Goal: Check status: Check status

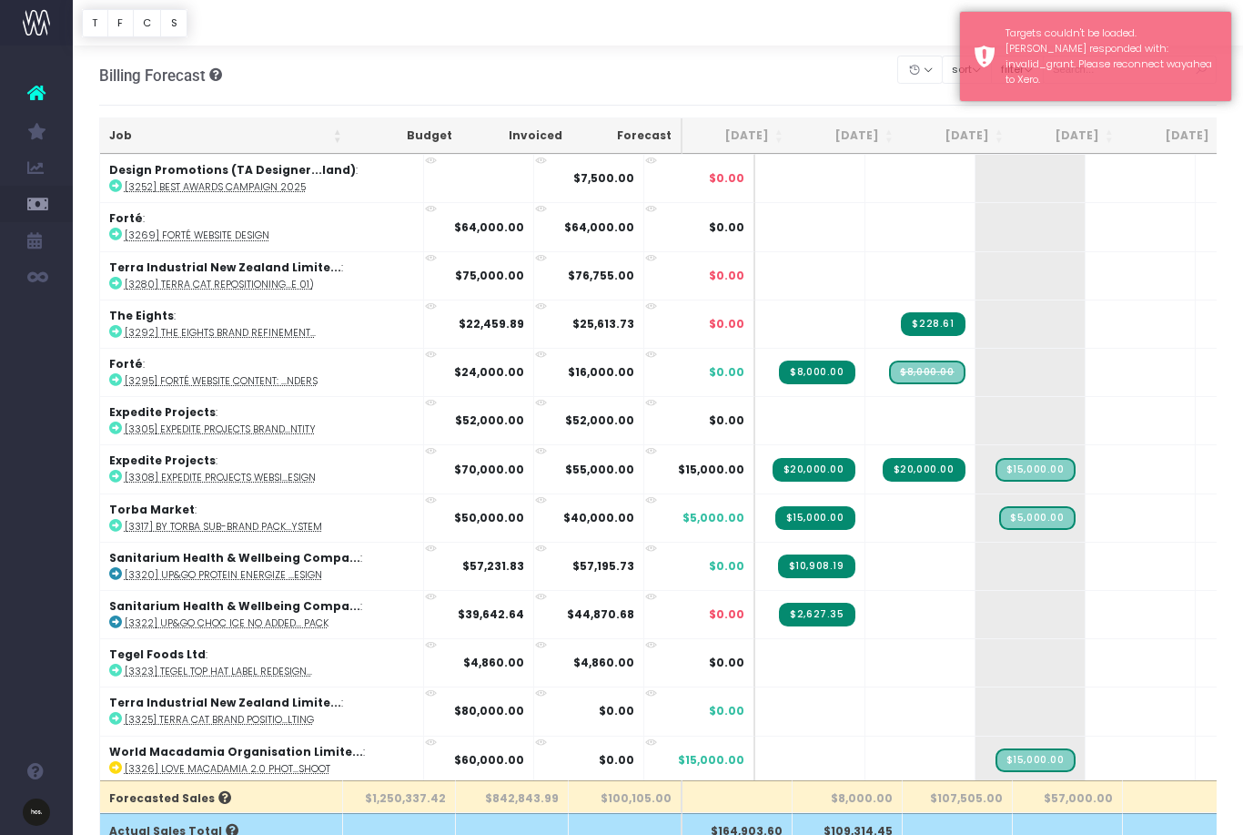
click at [984, 130] on th "[DATE]" at bounding box center [958, 135] width 110 height 35
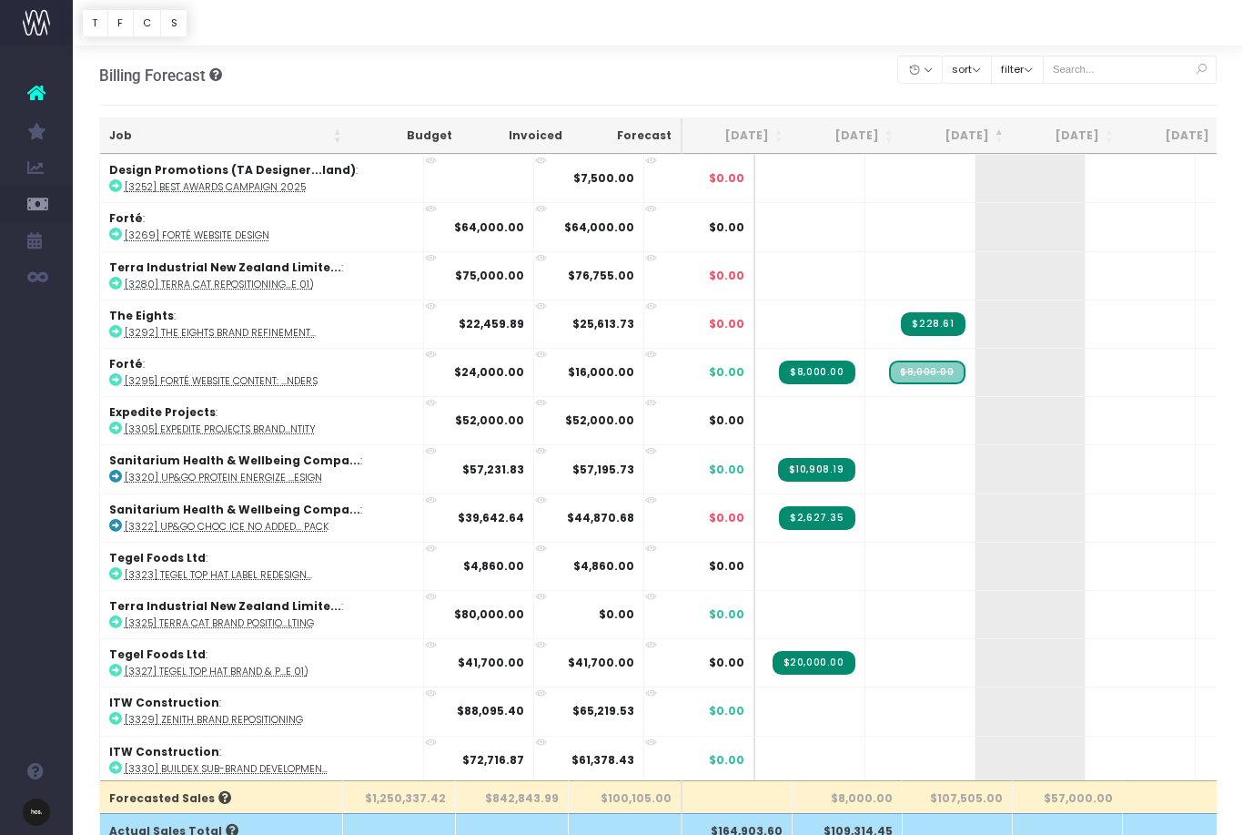
scroll to position [3, 0]
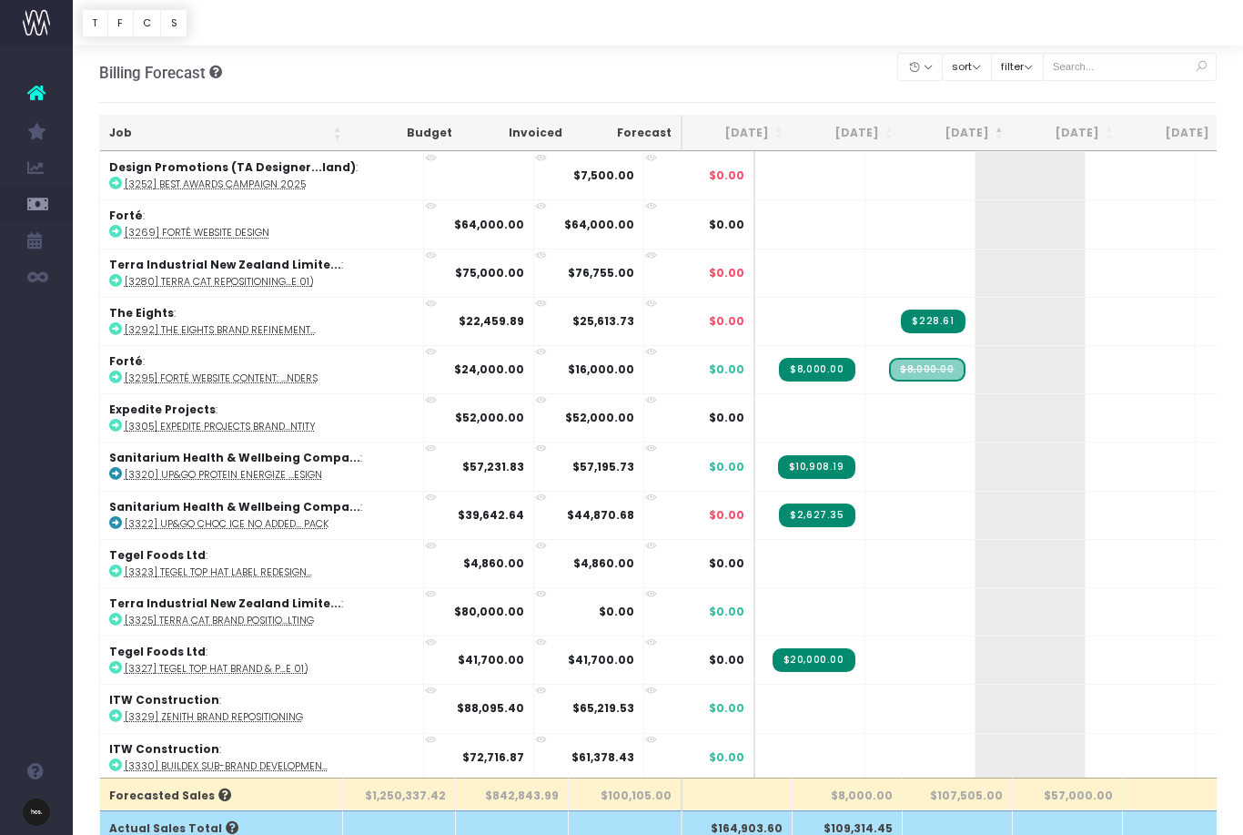
click at [991, 142] on th "[DATE]" at bounding box center [958, 133] width 110 height 35
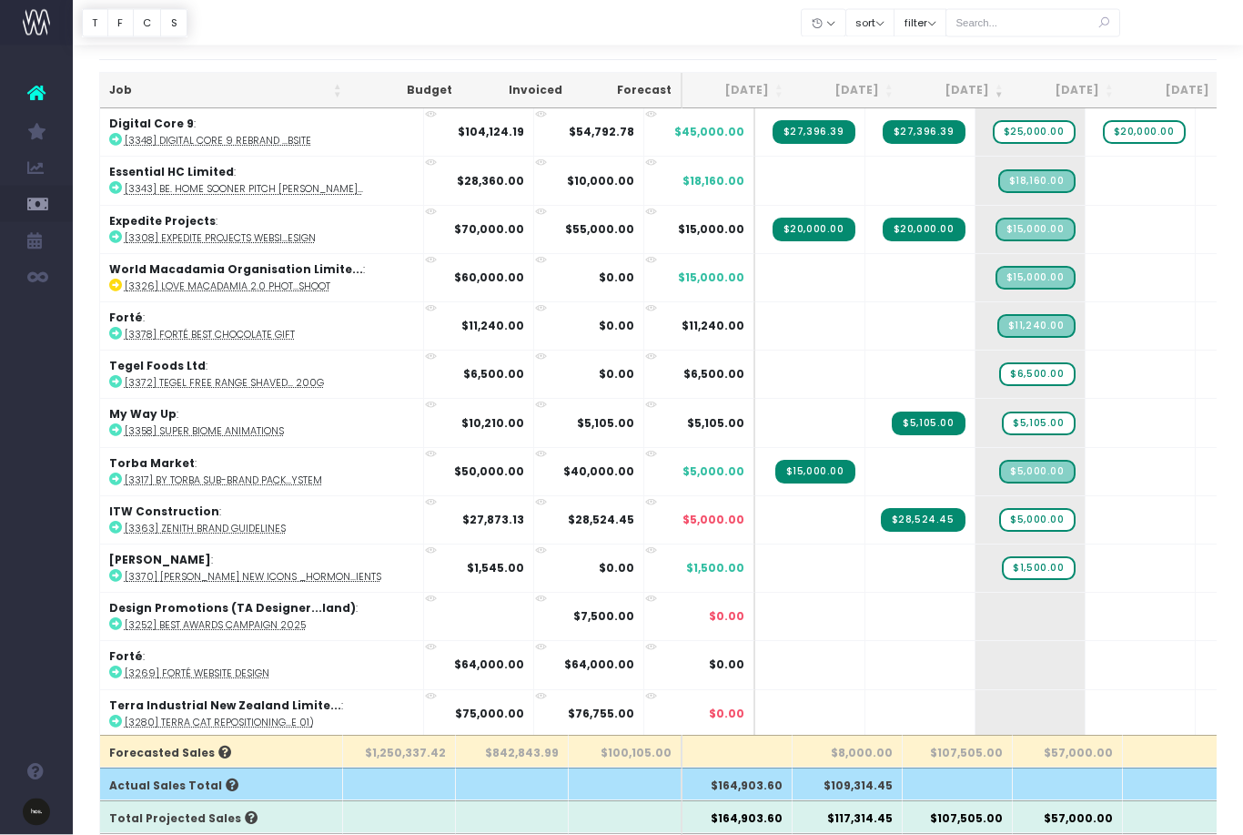
scroll to position [0, 0]
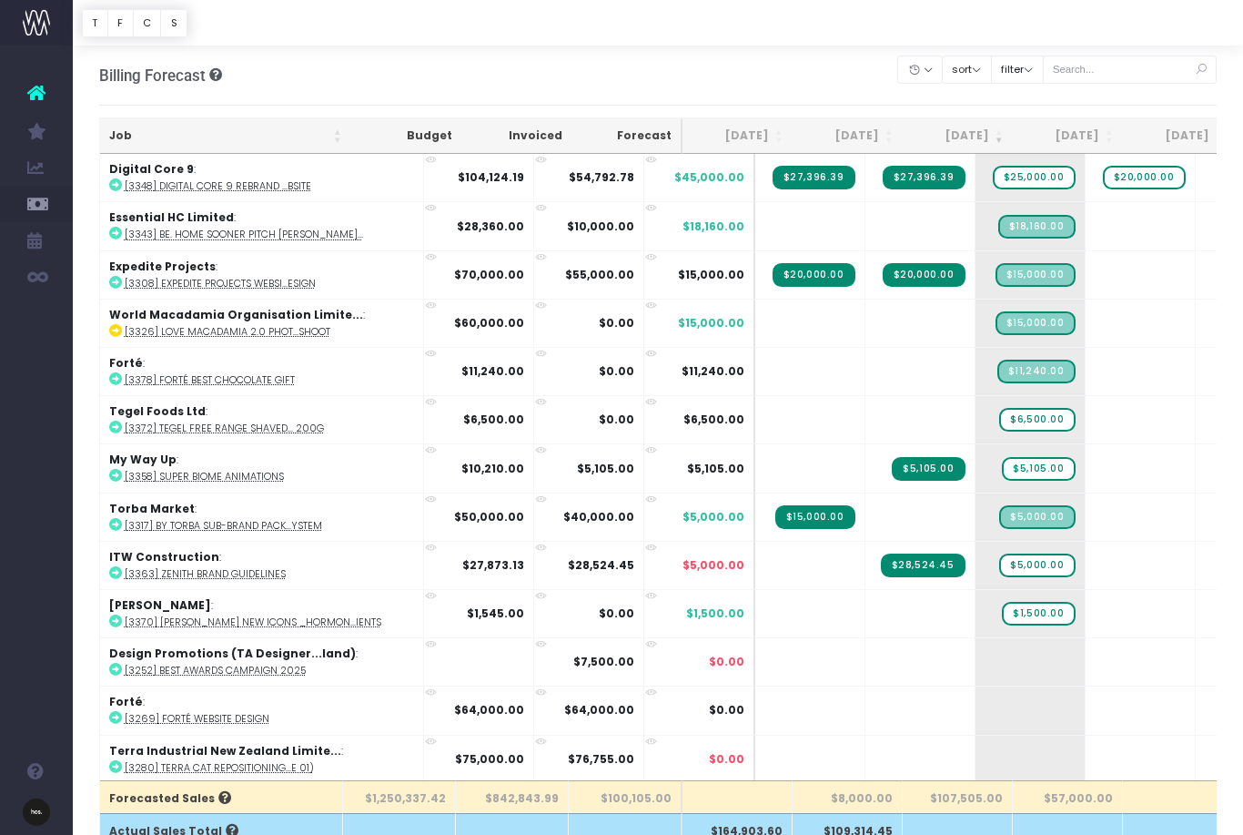
click at [1085, 134] on th "[DATE]" at bounding box center [1068, 135] width 110 height 35
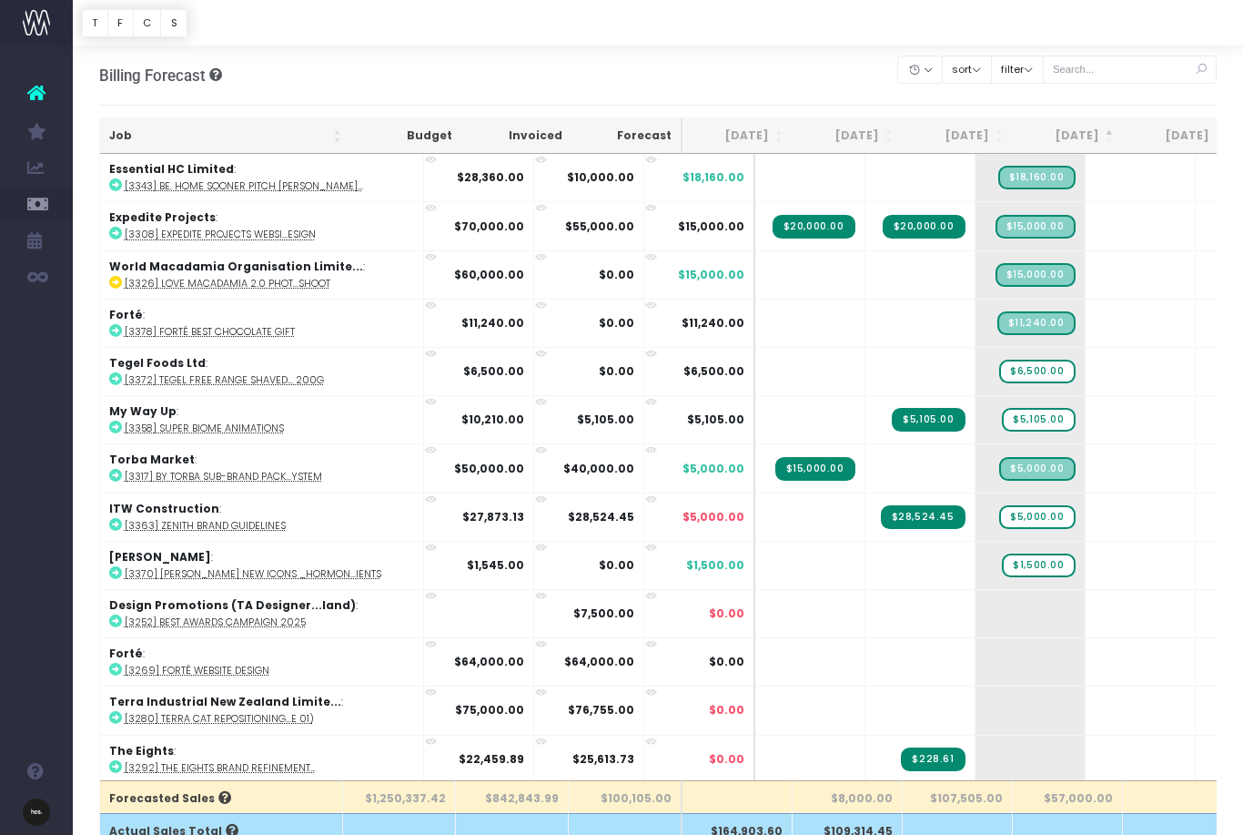
click at [1087, 144] on th "[DATE]" at bounding box center [1068, 135] width 110 height 35
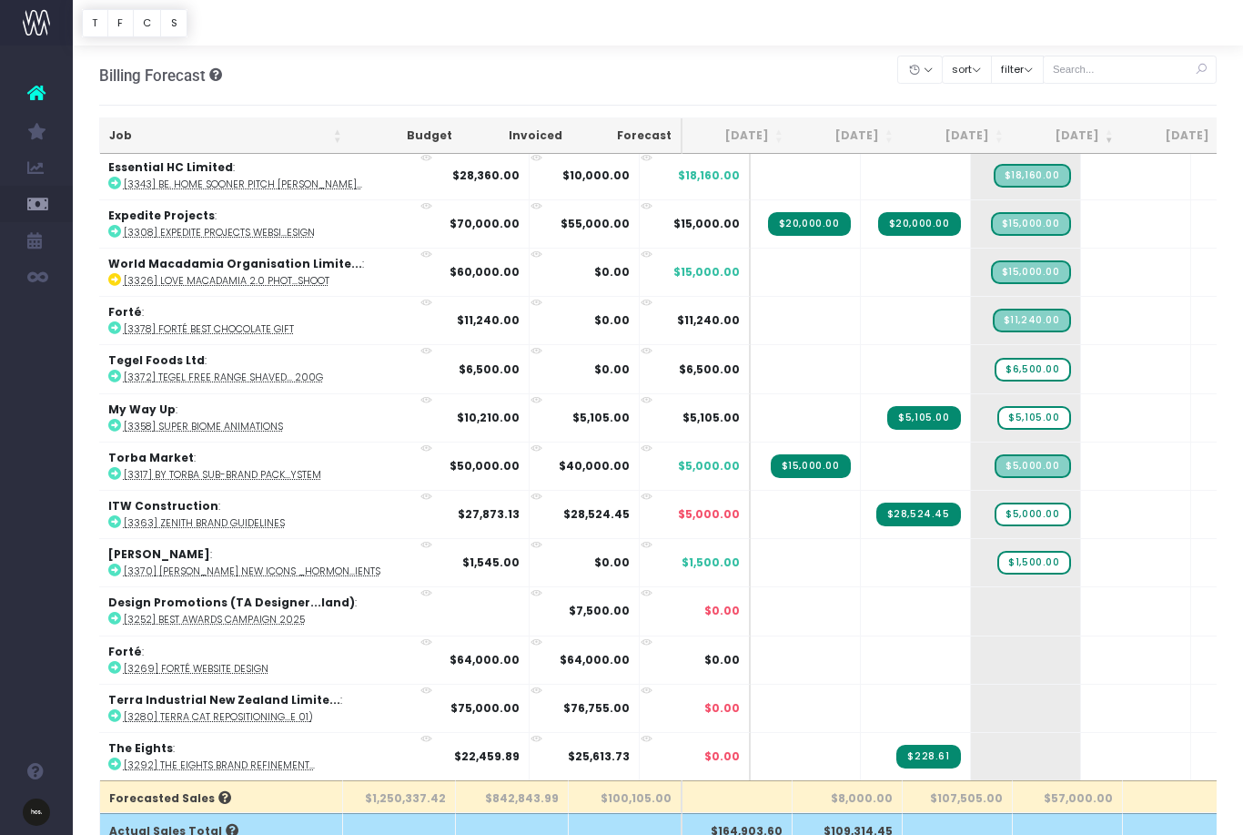
scroll to position [0, 7]
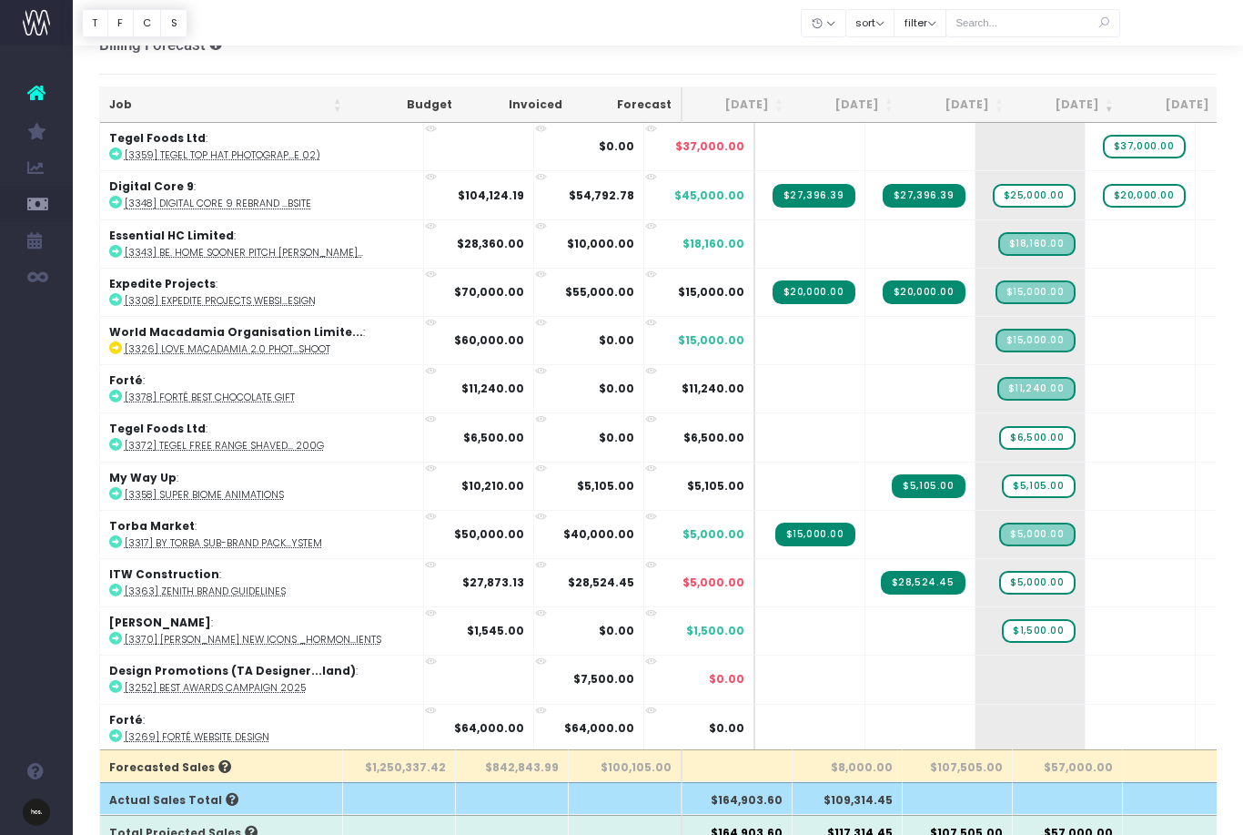
click at [734, 110] on th "[DATE]" at bounding box center [738, 104] width 110 height 35
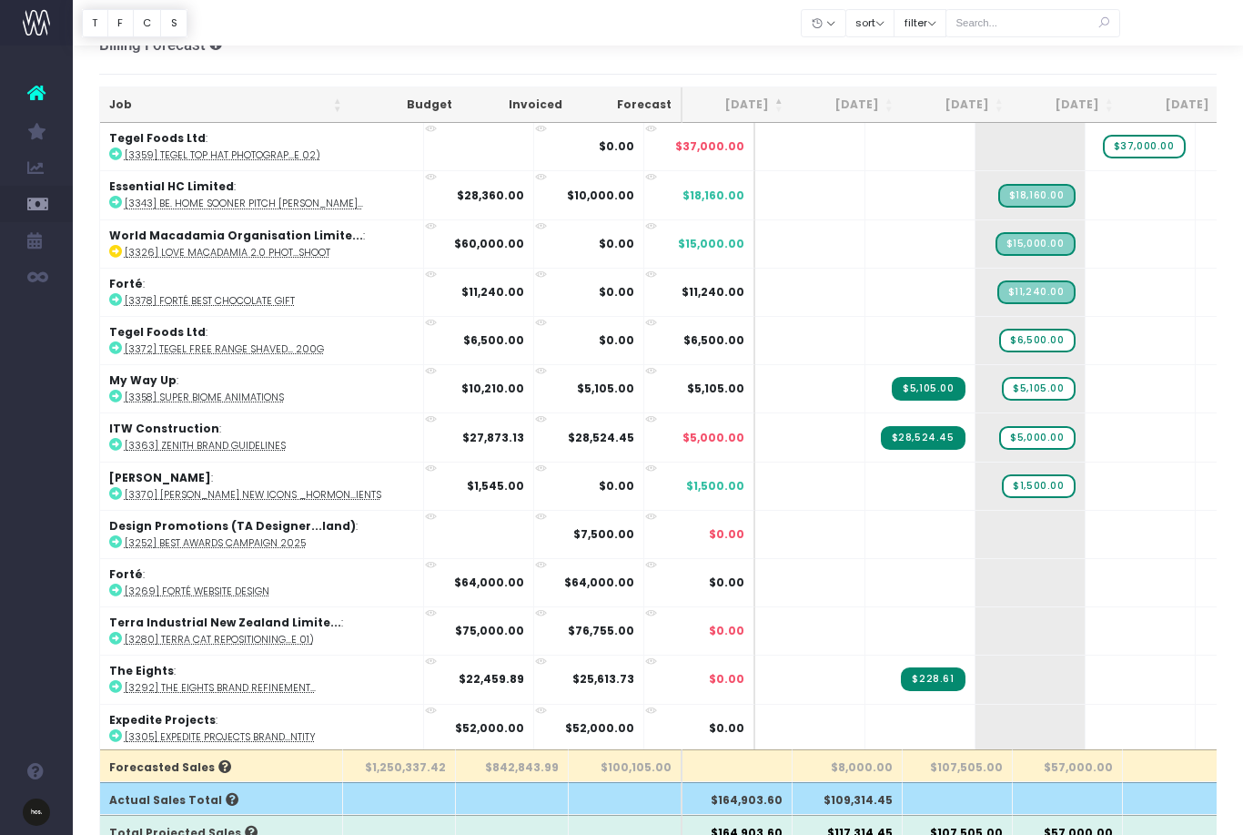
click at [711, 102] on th "[DATE]" at bounding box center [738, 104] width 110 height 35
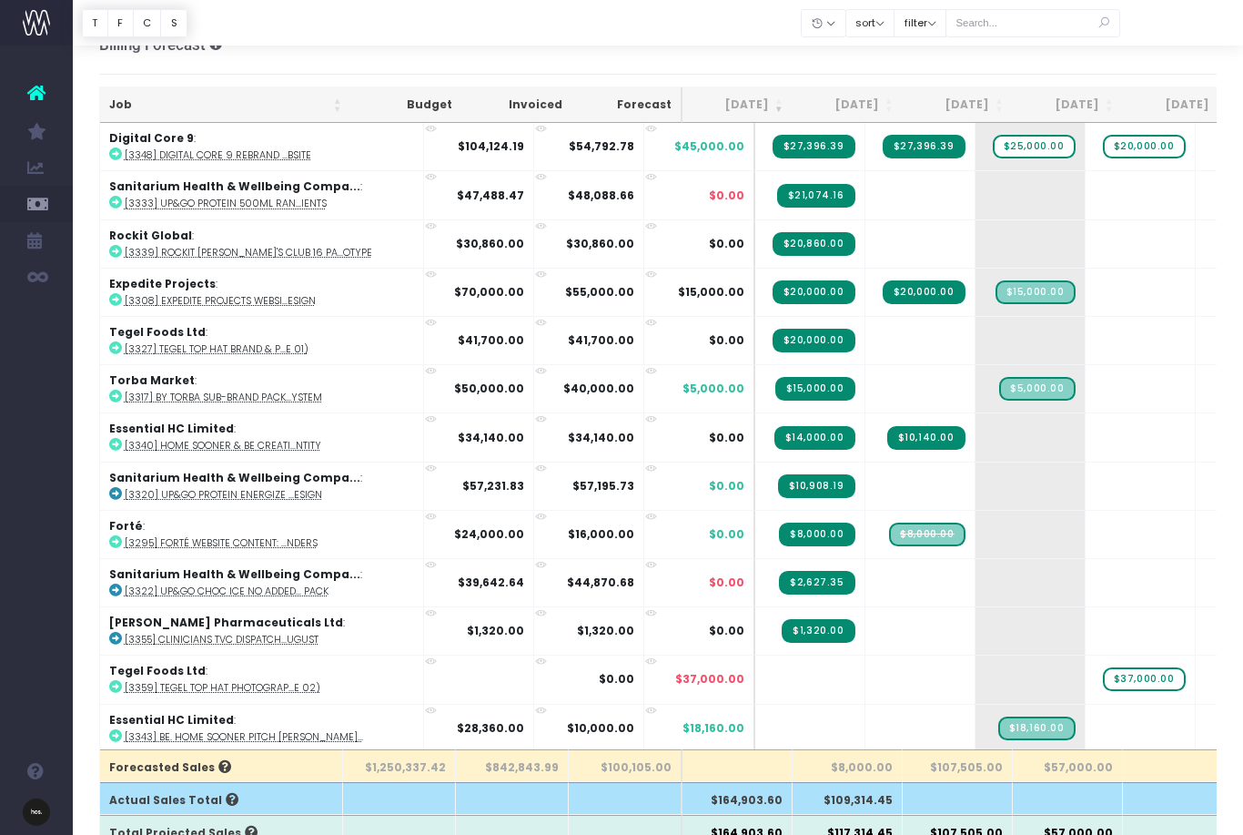
click at [969, 106] on th "[DATE]" at bounding box center [958, 104] width 110 height 35
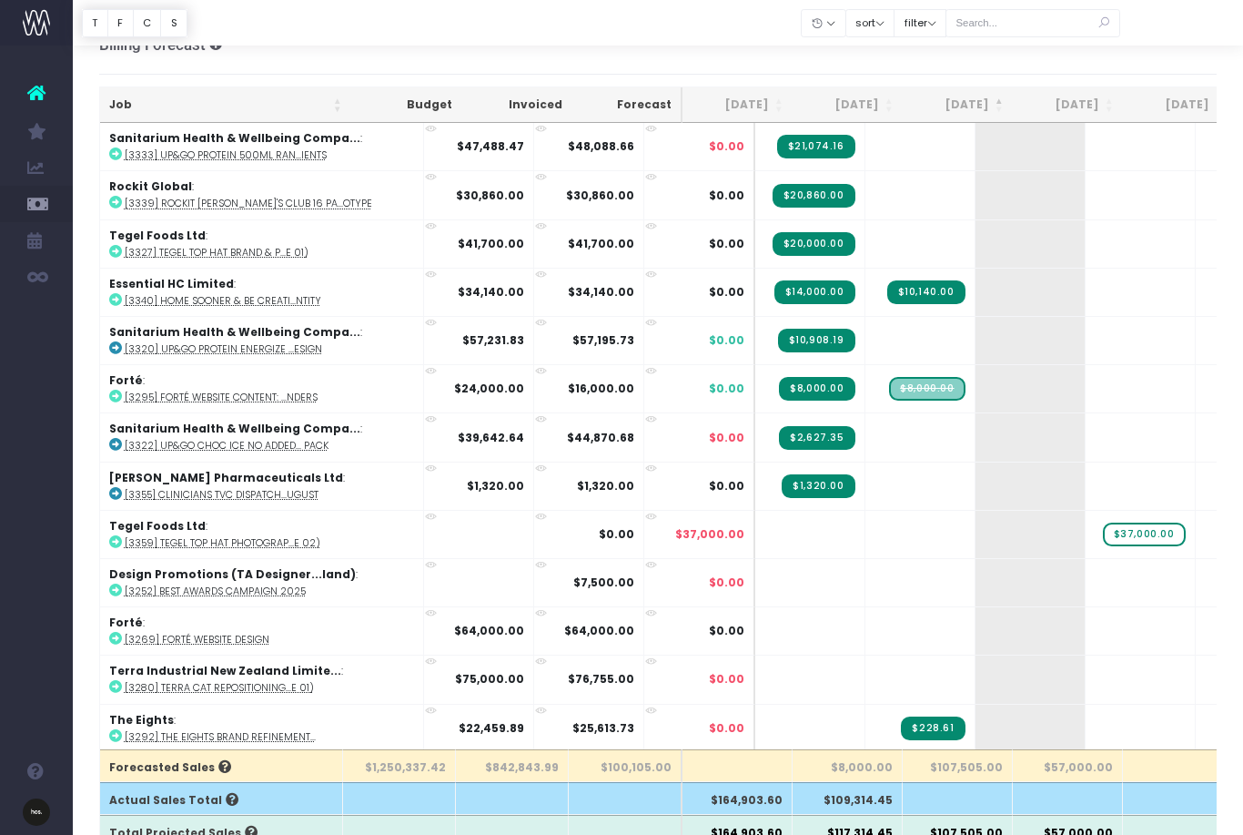
click at [943, 109] on th "[DATE]" at bounding box center [958, 104] width 110 height 35
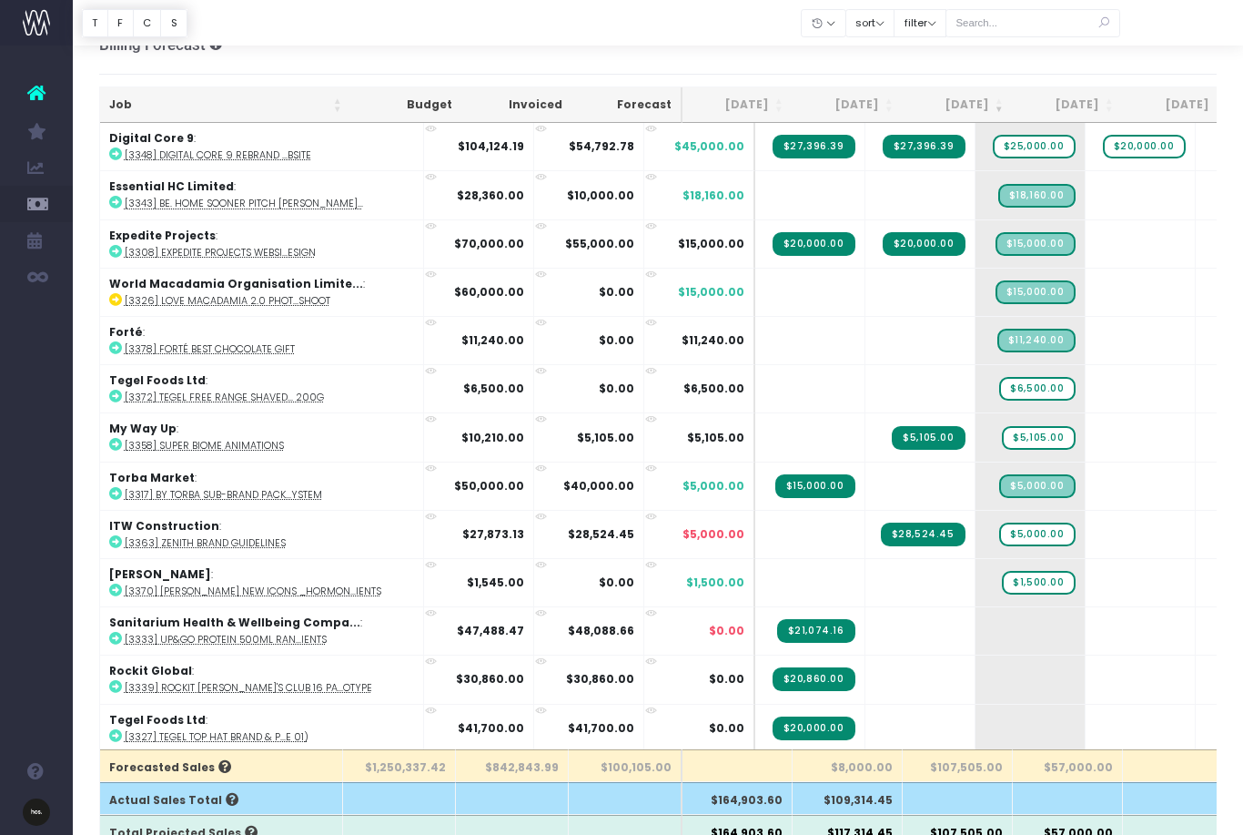
click at [818, 106] on th "[DATE]" at bounding box center [848, 104] width 110 height 35
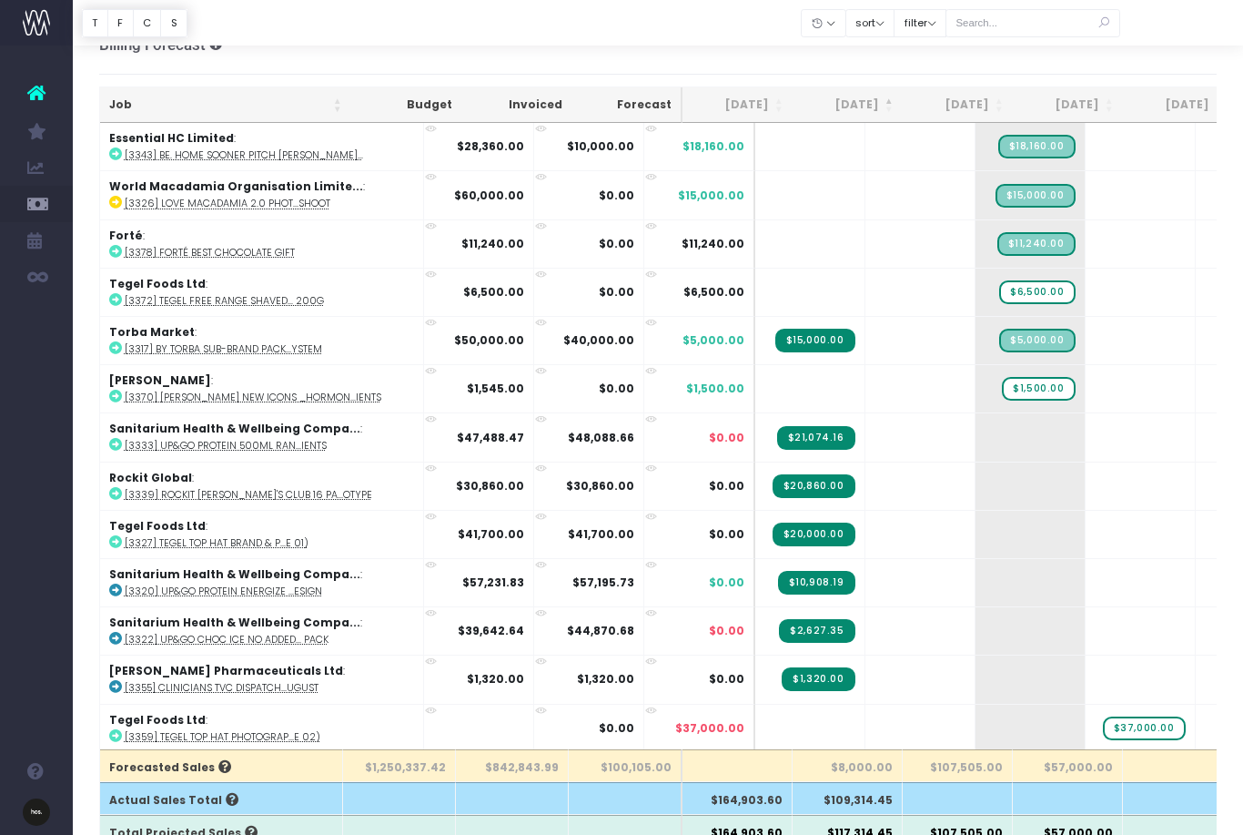
click at [828, 104] on th "[DATE]" at bounding box center [848, 104] width 110 height 35
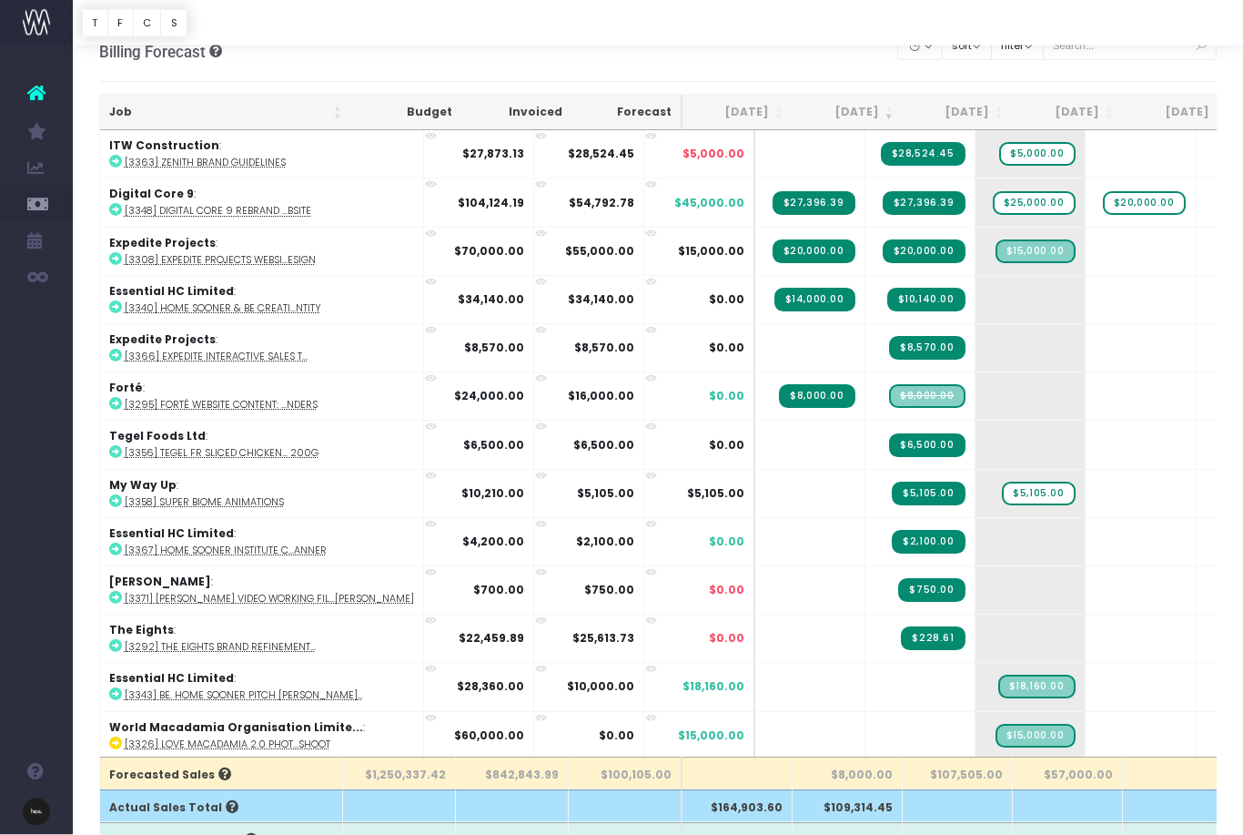
scroll to position [24, 0]
click at [957, 118] on th "[DATE]" at bounding box center [958, 112] width 110 height 35
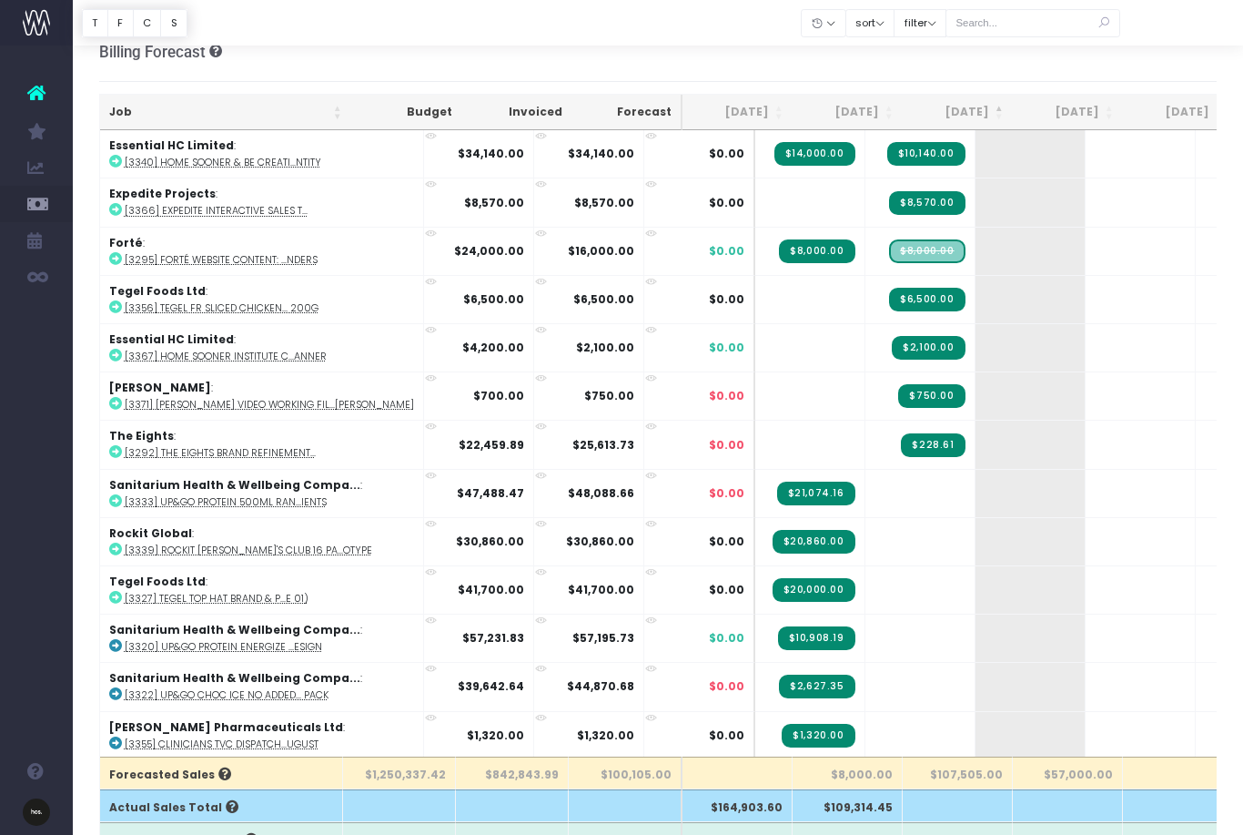
click at [967, 127] on th "[DATE]" at bounding box center [958, 112] width 110 height 35
